Goal: Navigation & Orientation: Find specific page/section

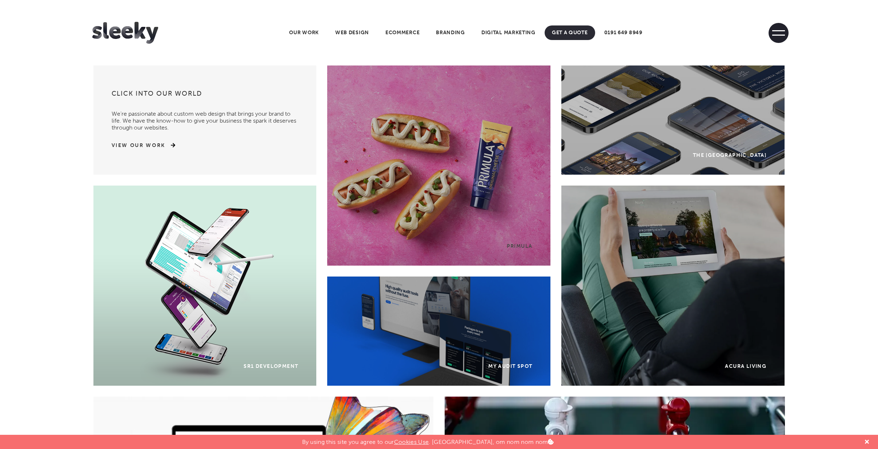
click at [781, 32] on span at bounding box center [779, 33] width 20 height 20
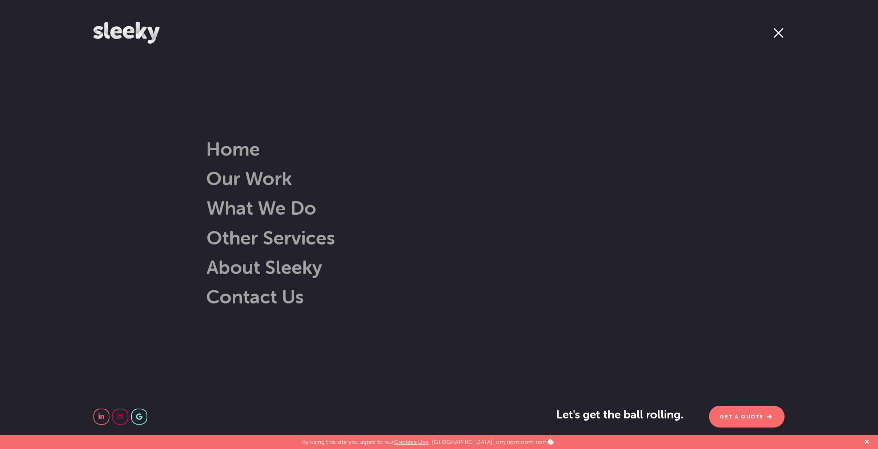
click at [778, 31] on span at bounding box center [779, 33] width 20 height 20
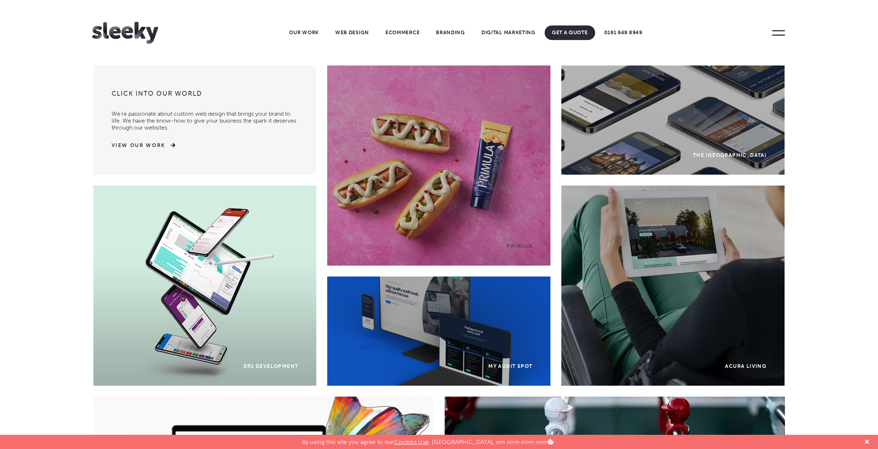
click at [778, 35] on span at bounding box center [779, 35] width 13 height 1
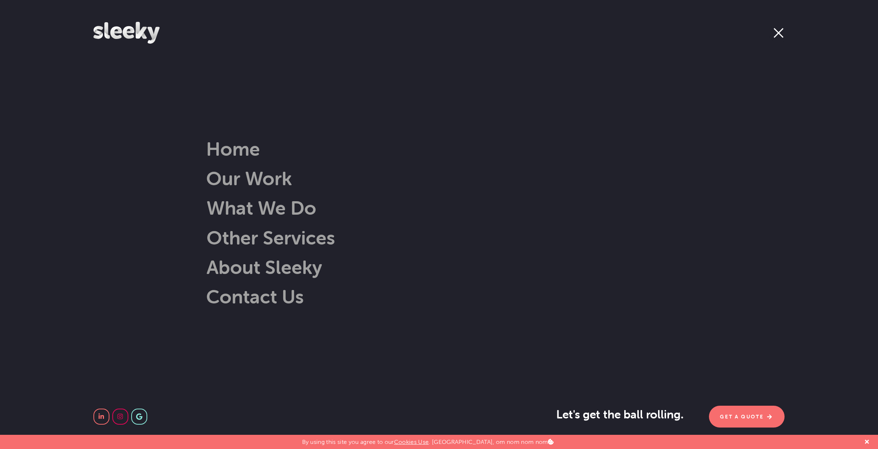
click at [778, 31] on span at bounding box center [779, 33] width 20 height 20
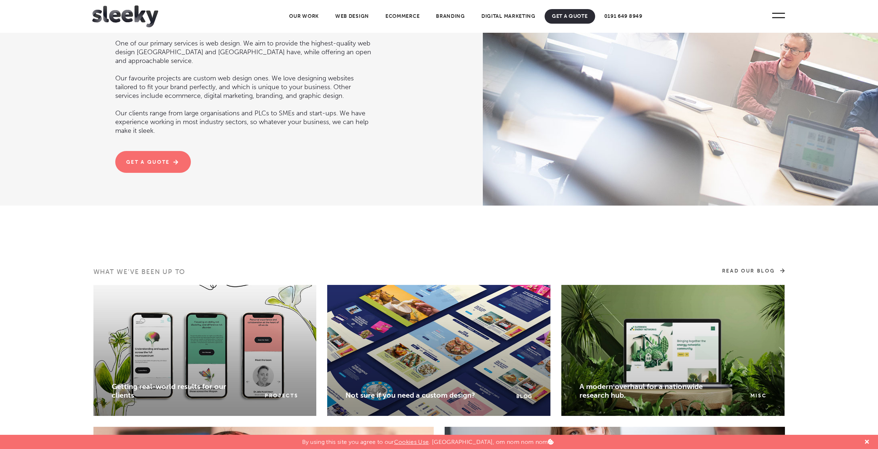
scroll to position [625, 0]
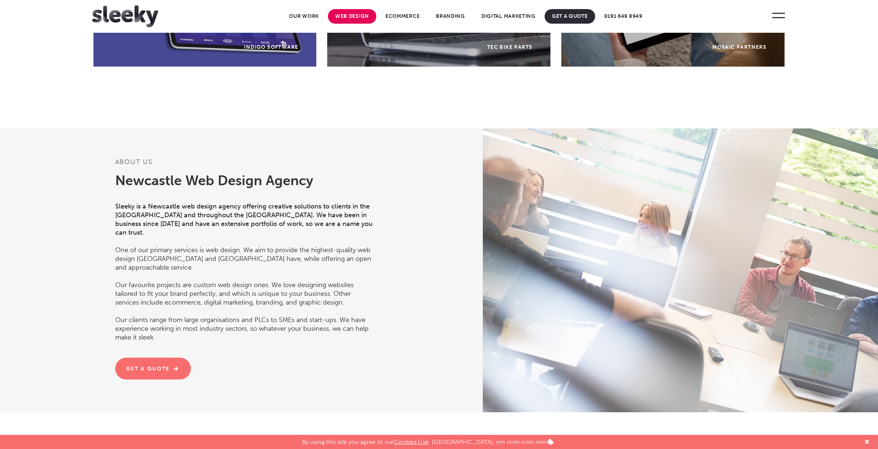
click at [348, 13] on link "Web Design" at bounding box center [352, 16] width 48 height 15
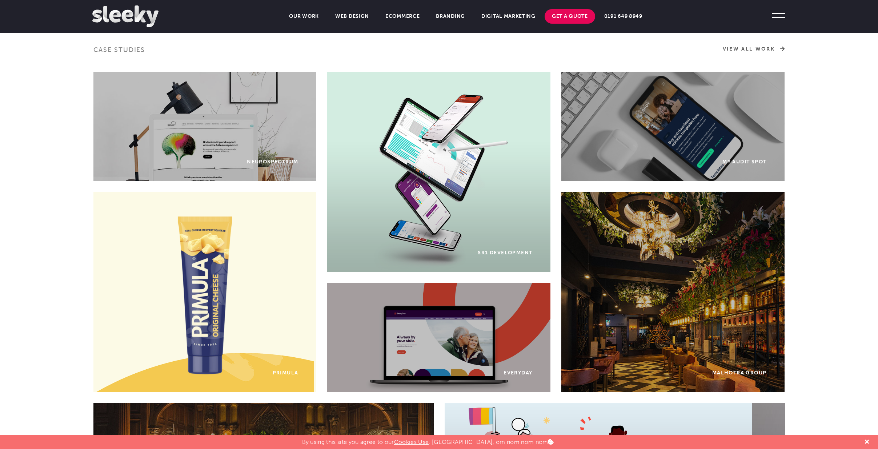
scroll to position [378, 0]
